Goal: Check status: Check status

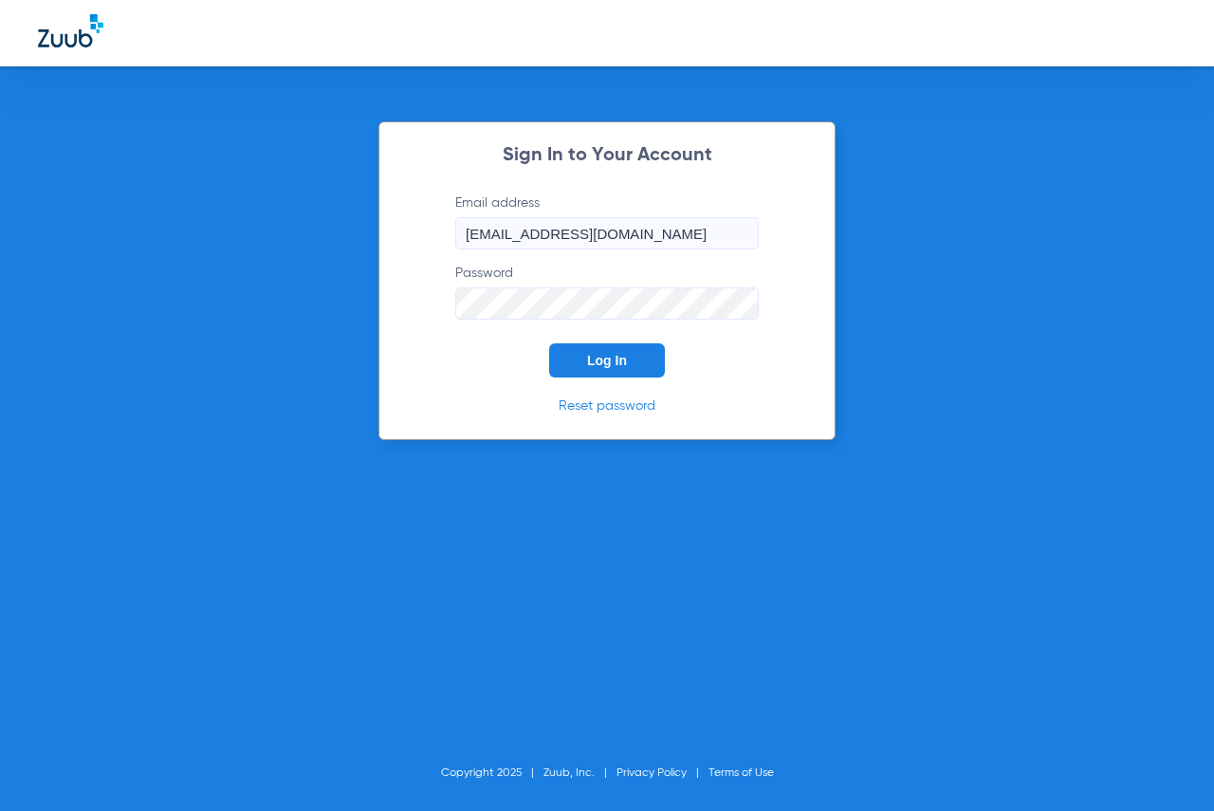
click at [601, 357] on span "Log In" at bounding box center [607, 360] width 40 height 15
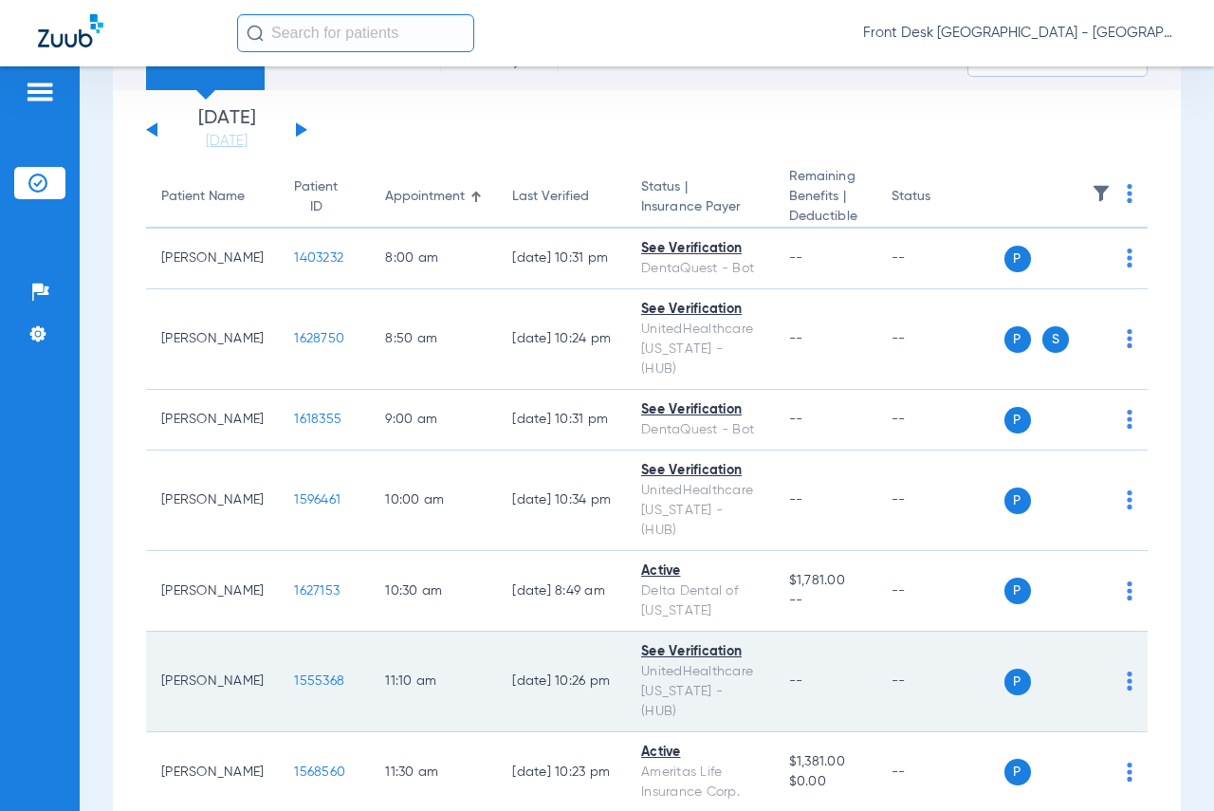
scroll to position [190, 0]
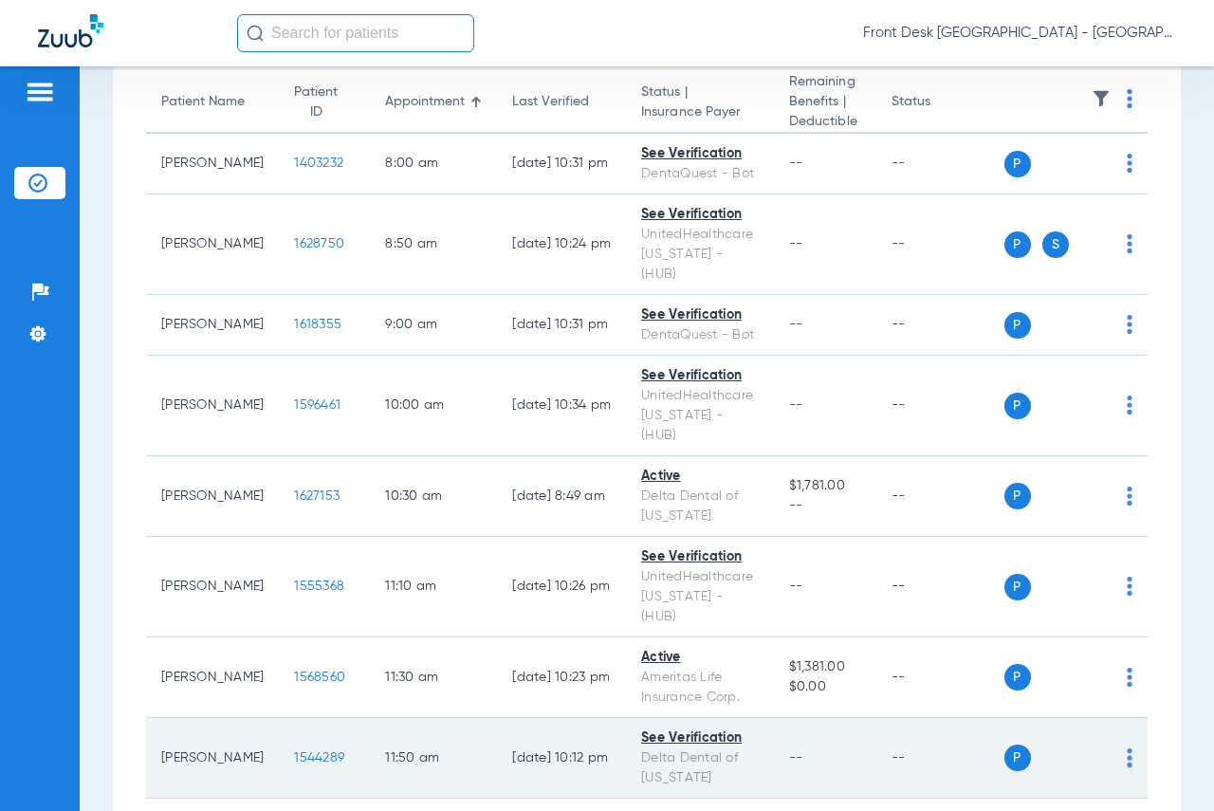
click at [302, 751] on span "1544289" at bounding box center [319, 757] width 50 height 13
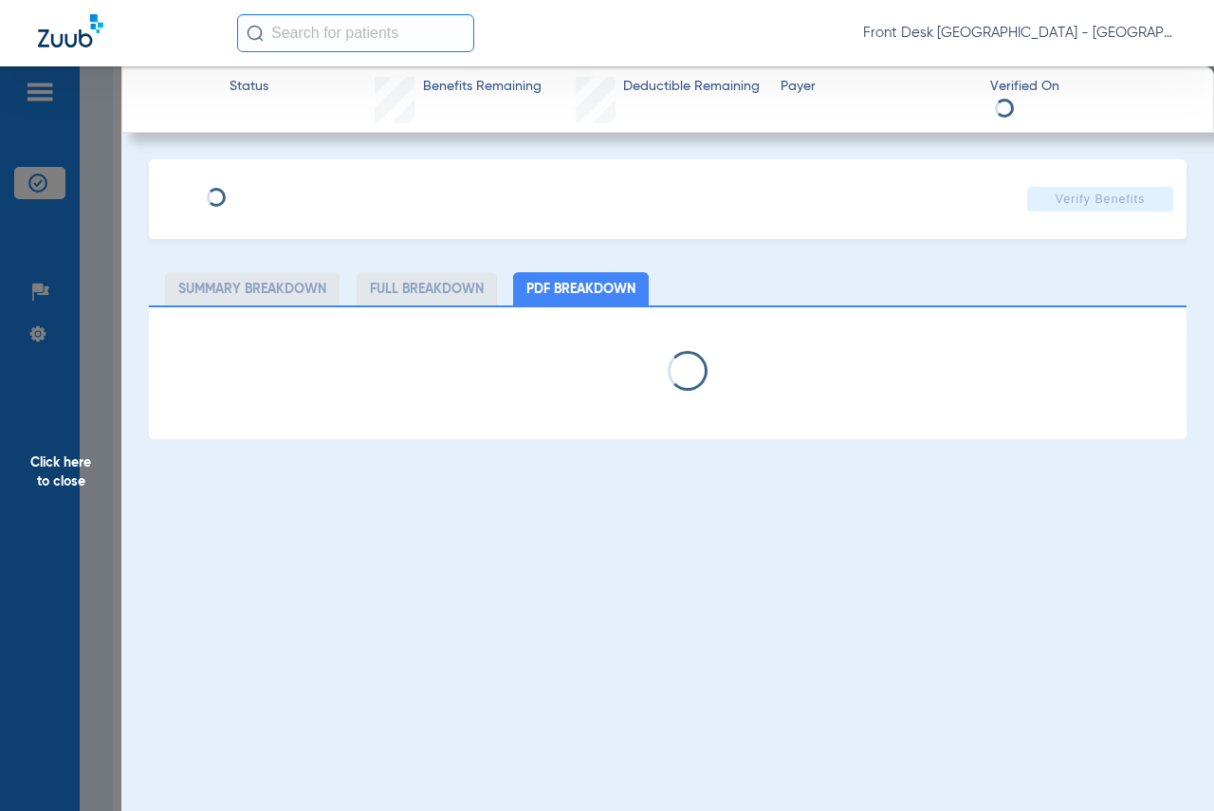
select select "page-width"
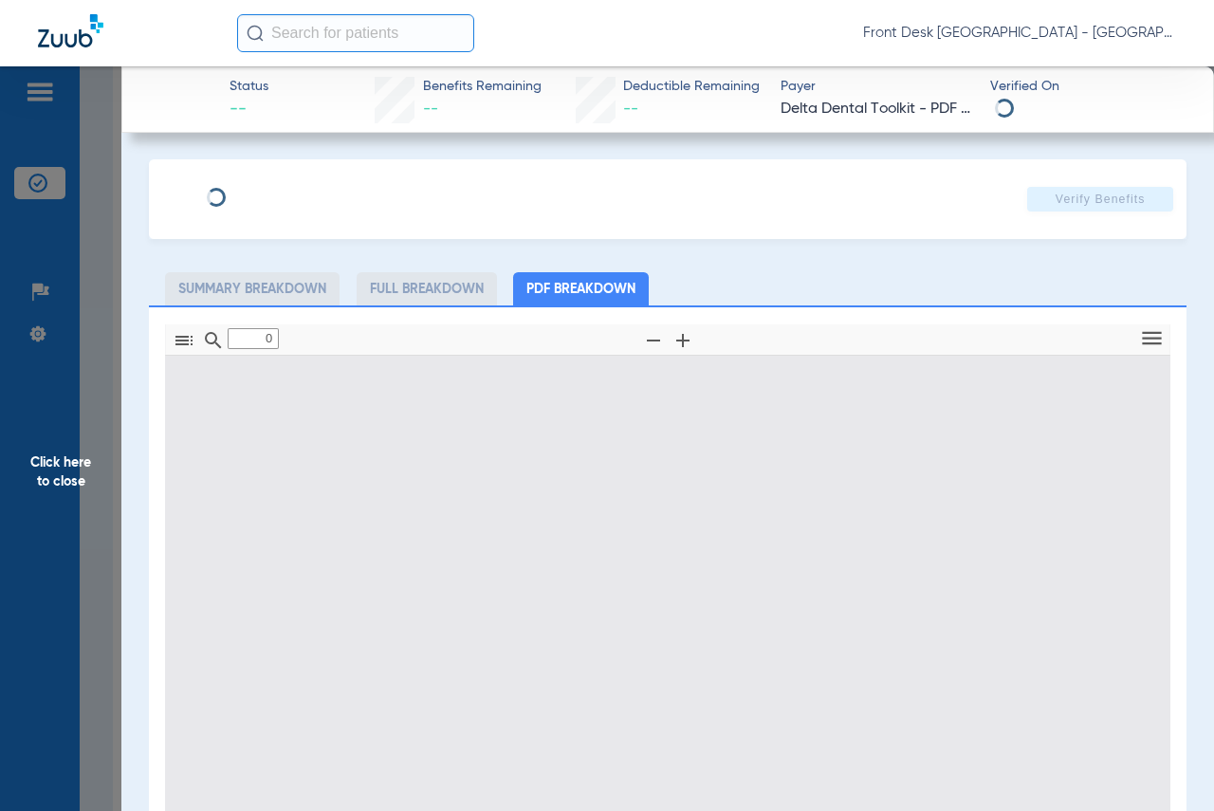
type input "1"
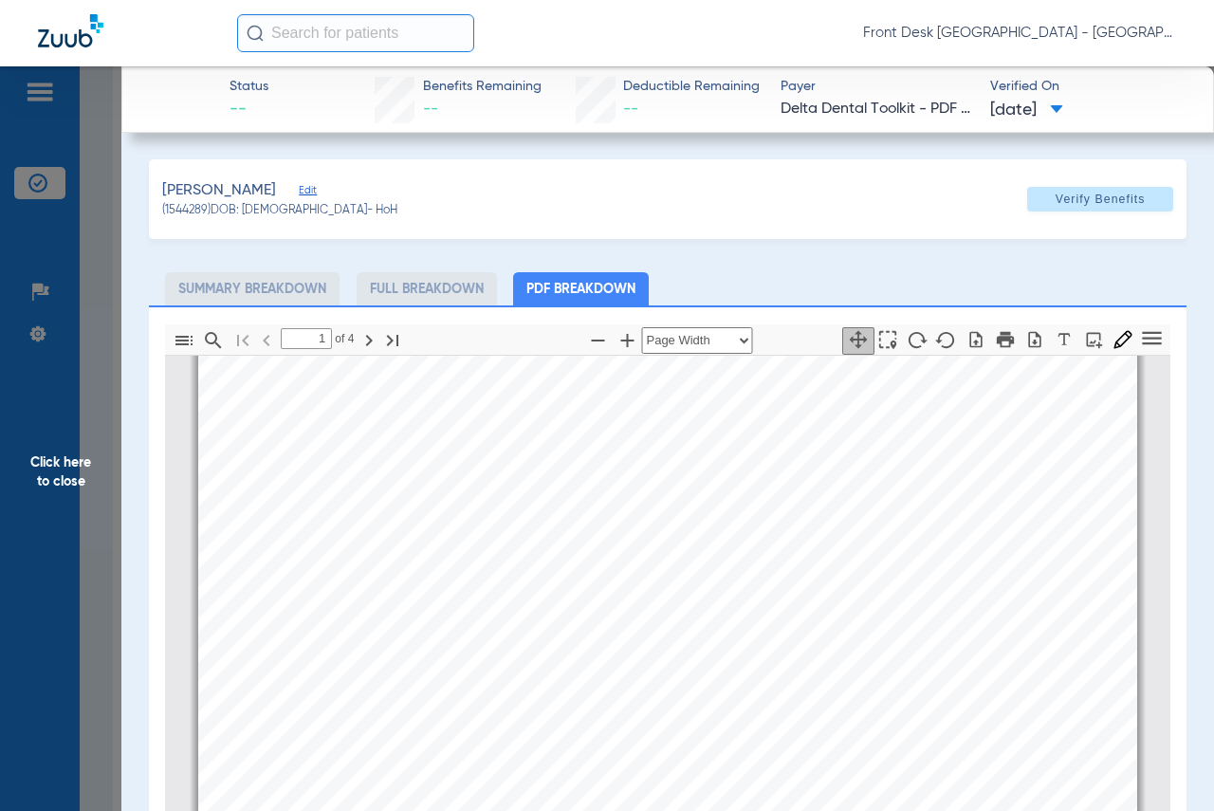
scroll to position [673, 0]
click at [43, 455] on span "Click here to close" at bounding box center [60, 471] width 121 height 811
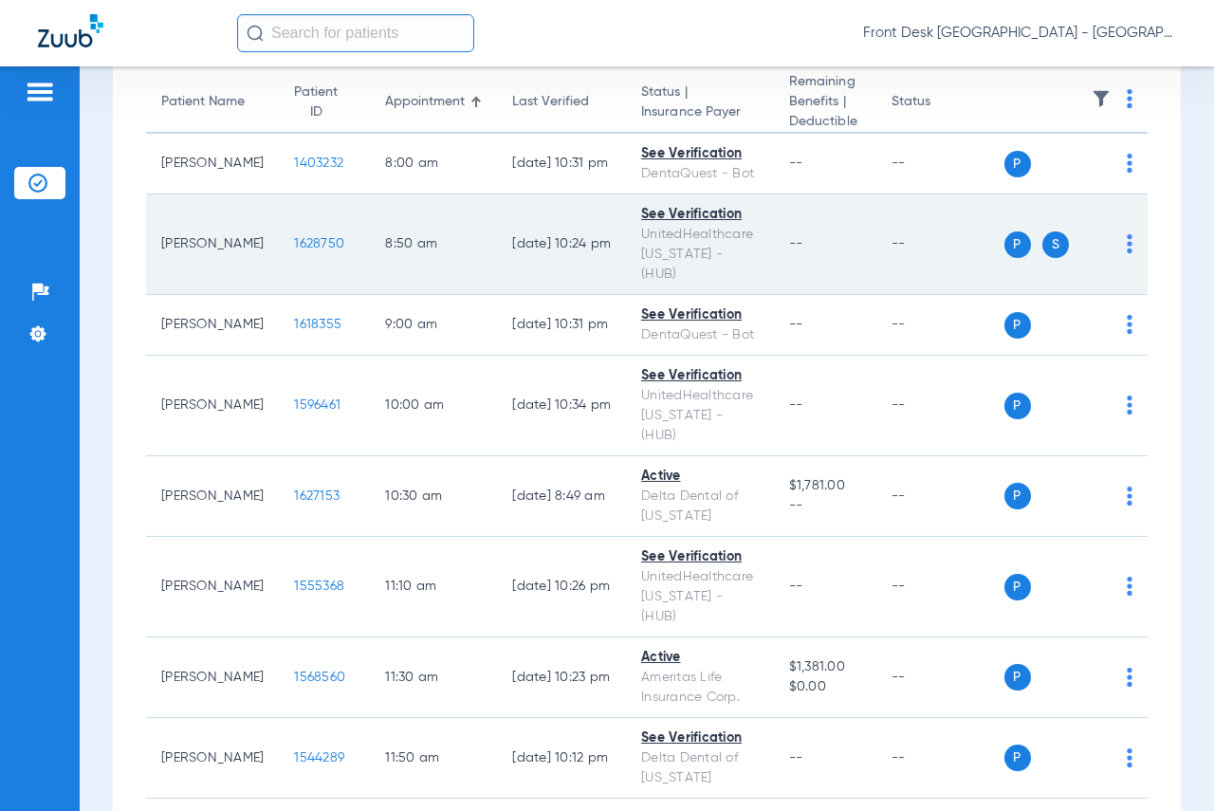
scroll to position [0, 0]
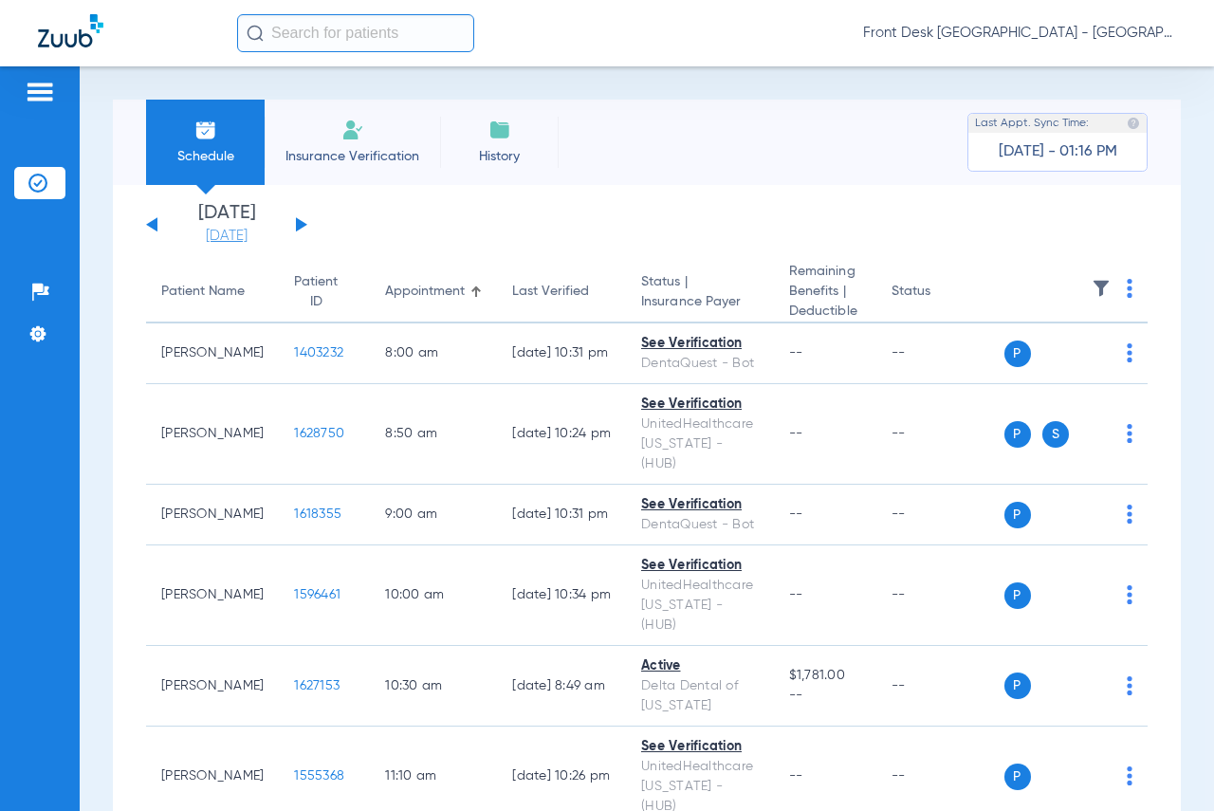
click at [233, 243] on link "[DATE]" at bounding box center [227, 236] width 114 height 19
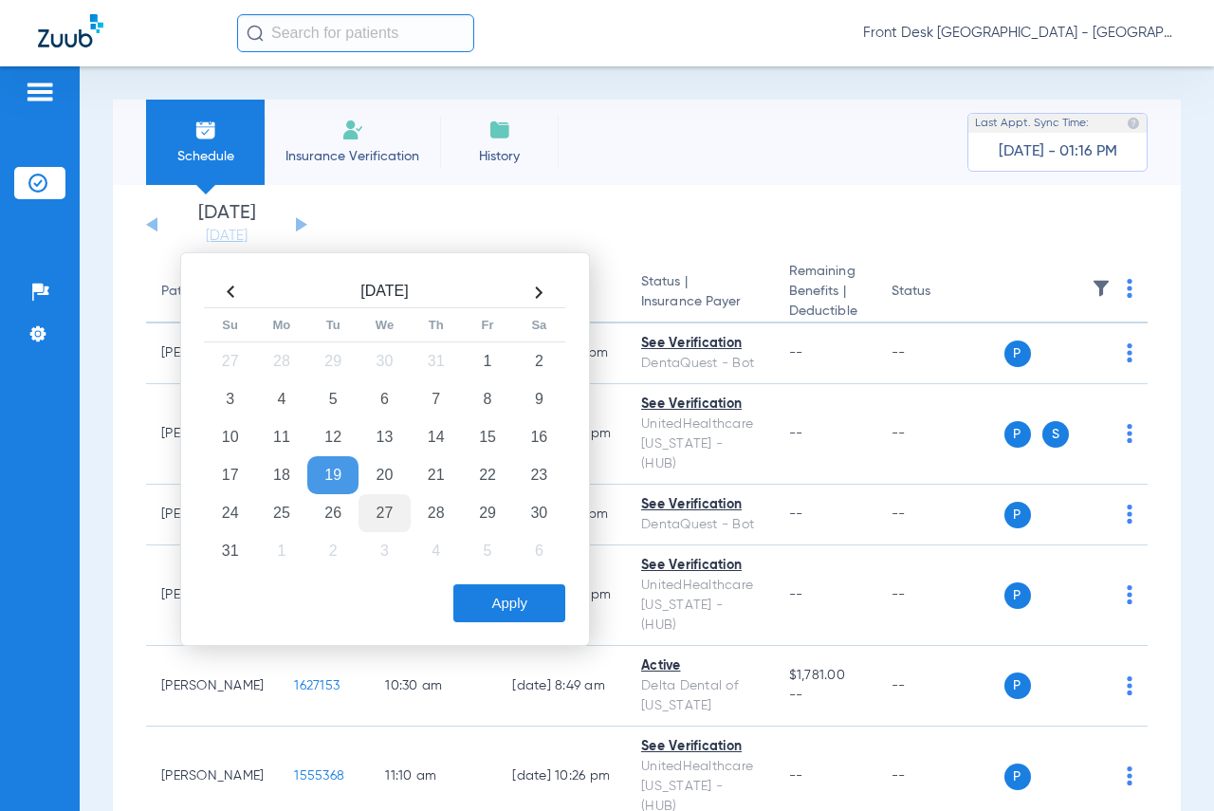
click at [390, 508] on td "27" at bounding box center [384, 513] width 51 height 38
click at [512, 610] on button "Apply" at bounding box center [509, 603] width 112 height 38
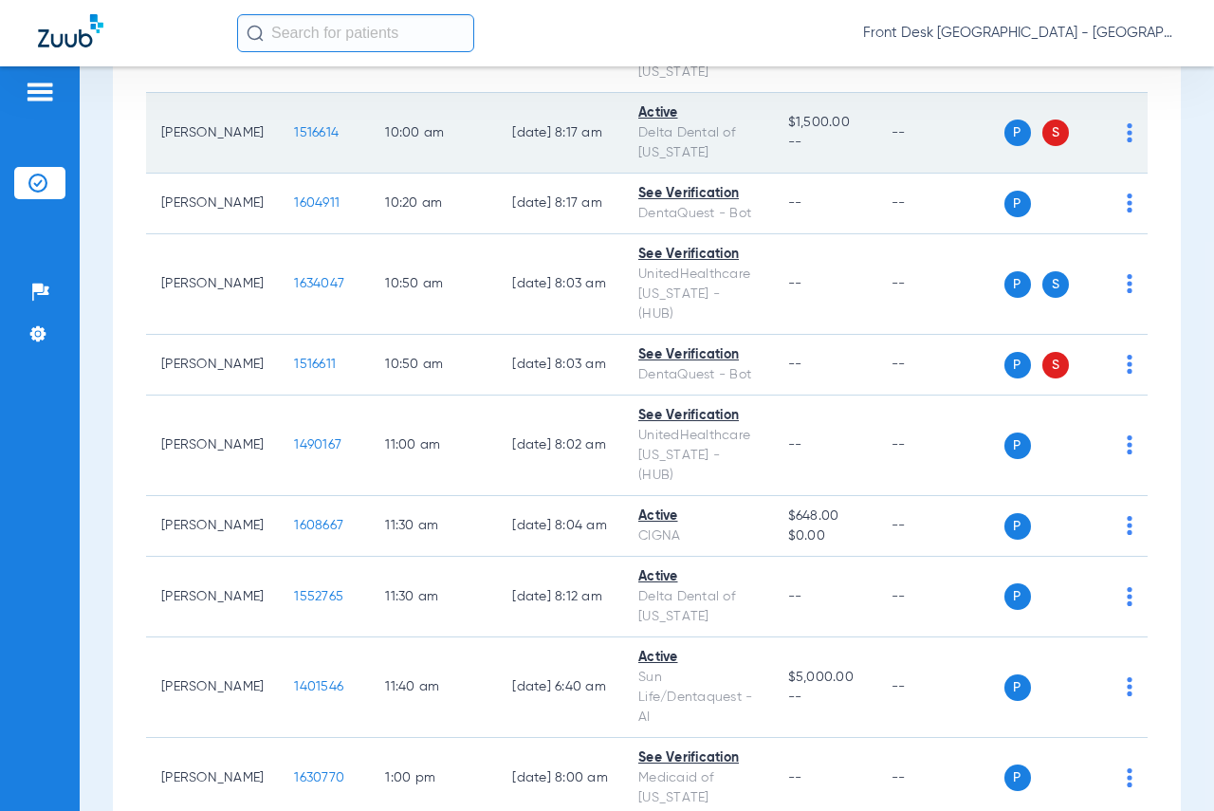
scroll to position [1043, 0]
